Goal: Task Accomplishment & Management: Manage account settings

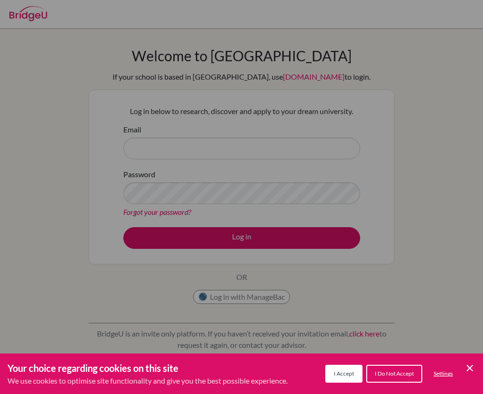
click at [203, 174] on div "Cookie Preferences" at bounding box center [241, 197] width 483 height 394
drag, startPoint x: 350, startPoint y: 368, endPoint x: 346, endPoint y: 364, distance: 6.0
click at [350, 368] on button "I Accept" at bounding box center [344, 374] width 37 height 18
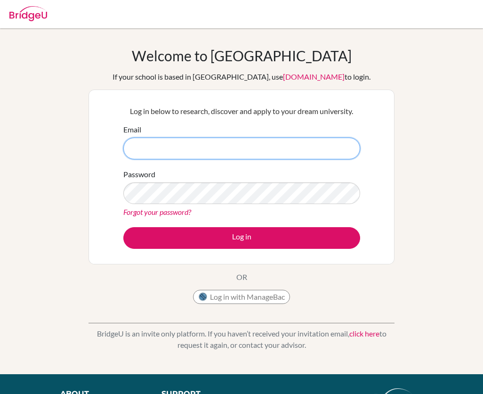
click at [171, 150] on input "Email" at bounding box center [241, 149] width 237 height 22
type input "dheerr.student@mlsi.in"
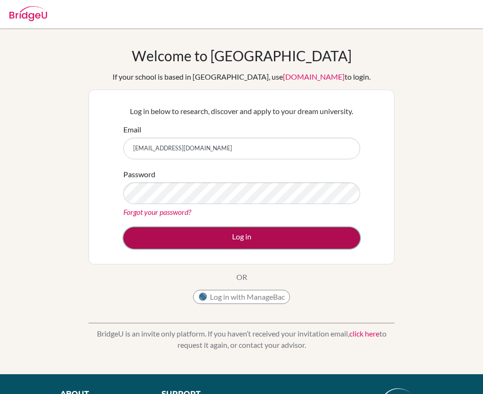
click at [144, 244] on button "Log in" at bounding box center [241, 238] width 237 height 22
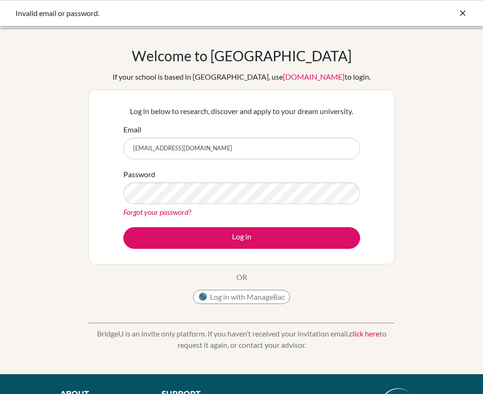
click at [156, 213] on link "Forgot your password?" at bounding box center [157, 211] width 68 height 9
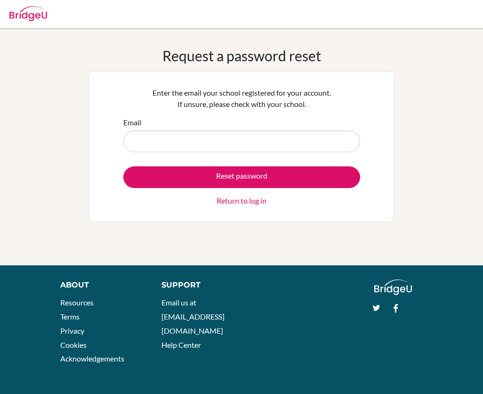
click at [220, 198] on link "Return to log in" at bounding box center [242, 200] width 50 height 11
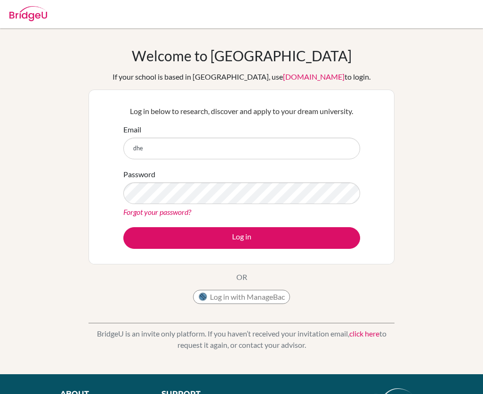
type input "[EMAIL_ADDRESS][DOMAIN_NAME]"
click at [178, 210] on link "Forgot your password?" at bounding box center [157, 211] width 68 height 9
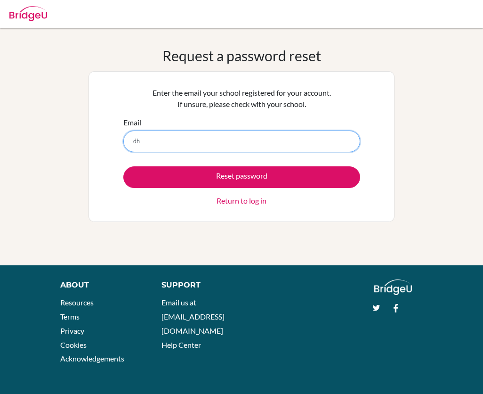
type input "[EMAIL_ADDRESS][DOMAIN_NAME]"
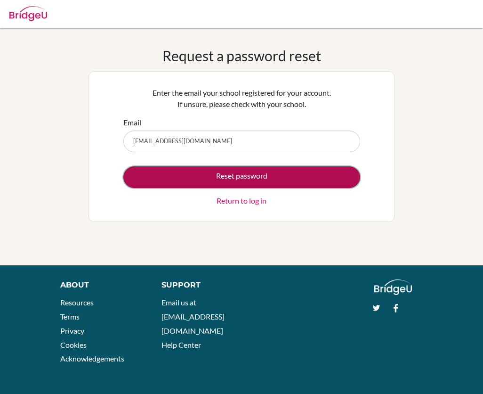
click at [209, 177] on button "Reset password" at bounding box center [241, 177] width 237 height 22
